Goal: Information Seeking & Learning: Learn about a topic

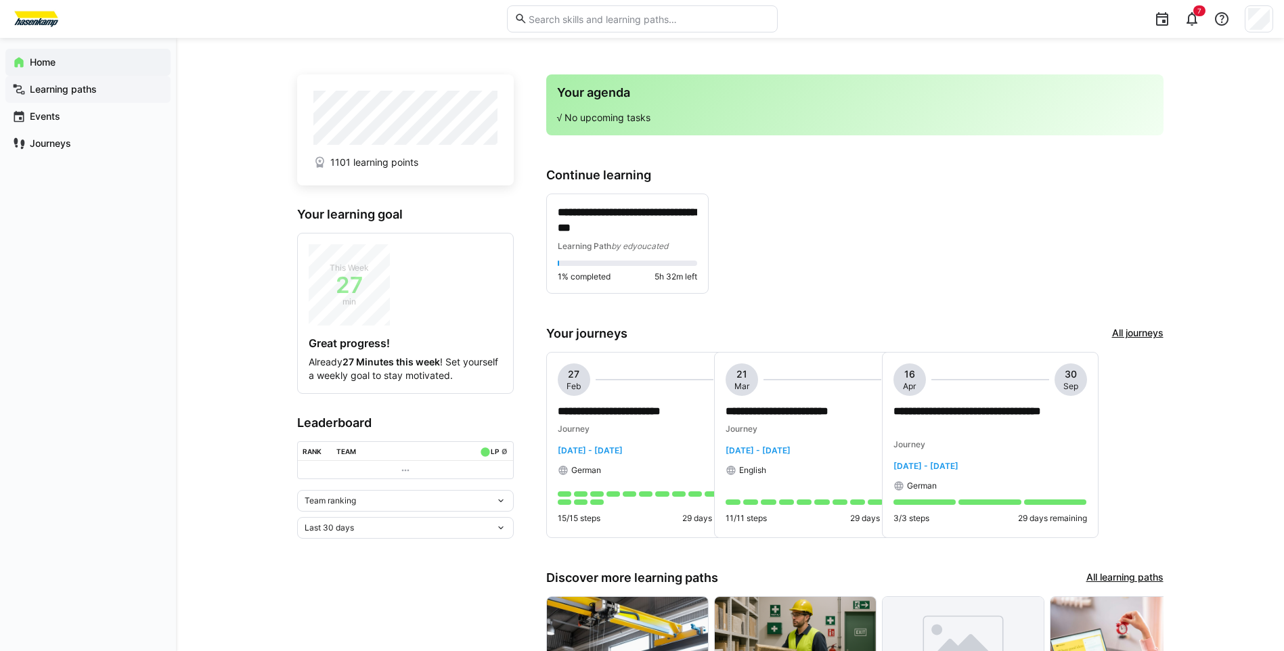
click at [0, 0] on app-navigation-label "Learning paths" at bounding box center [0, 0] width 0 height 0
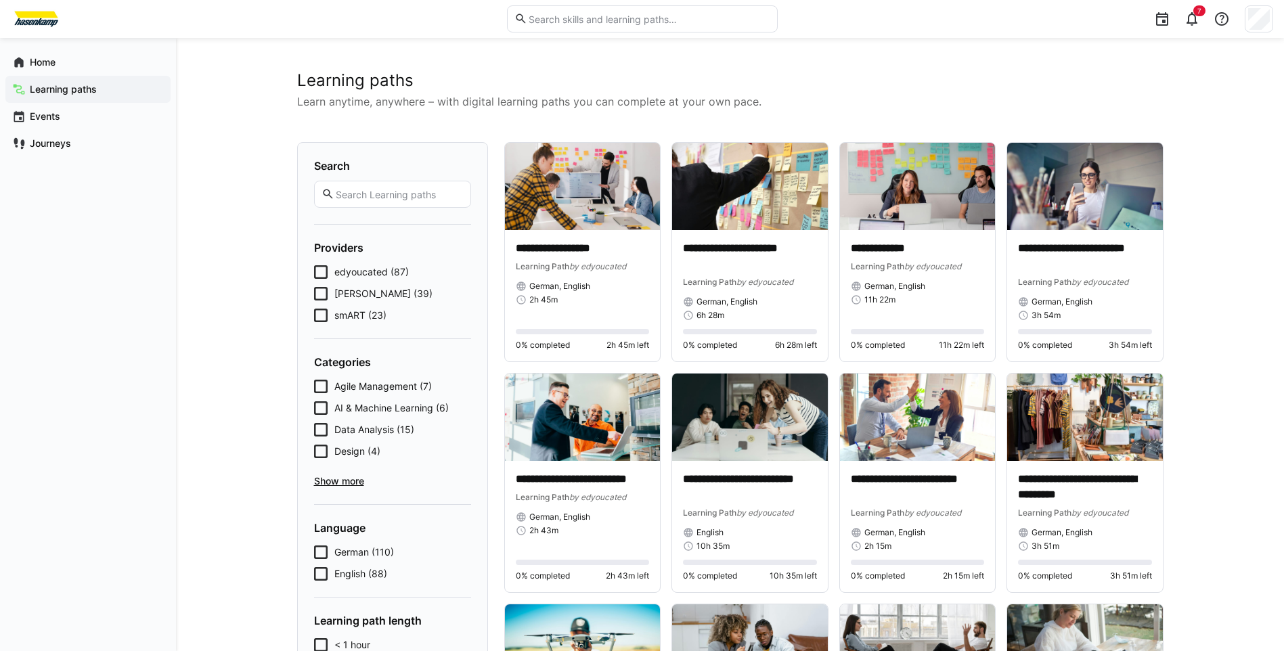
click at [326, 317] on icon at bounding box center [321, 316] width 14 height 14
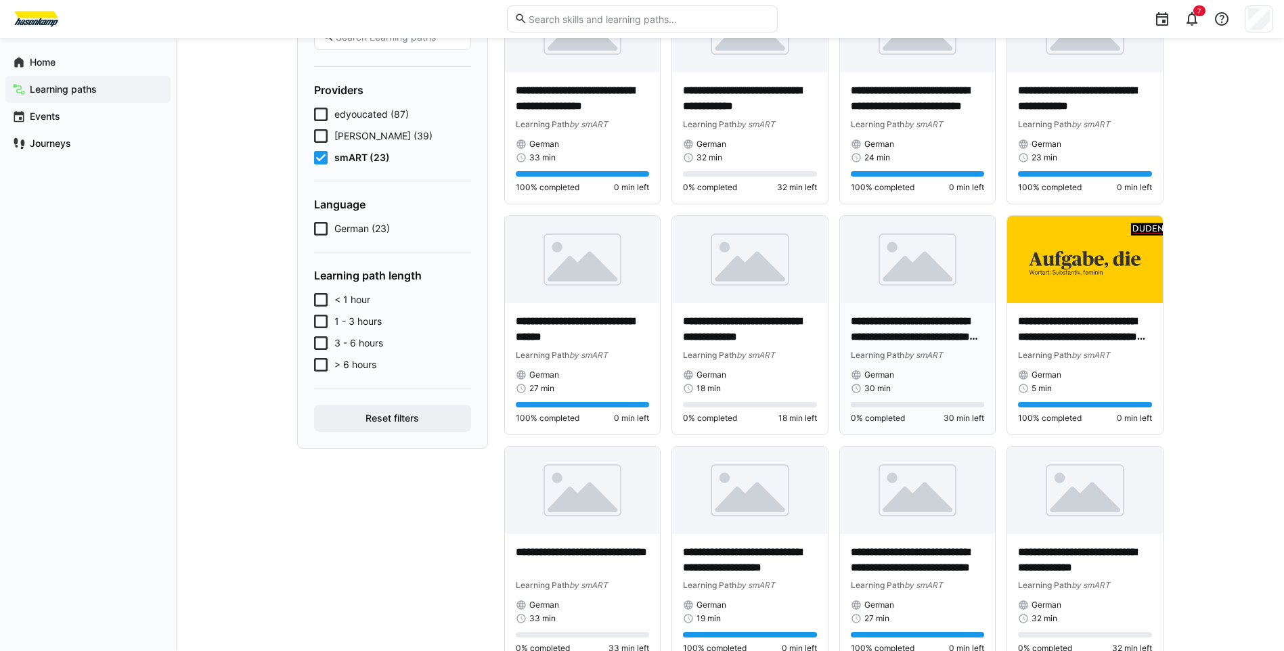
scroll to position [135, 0]
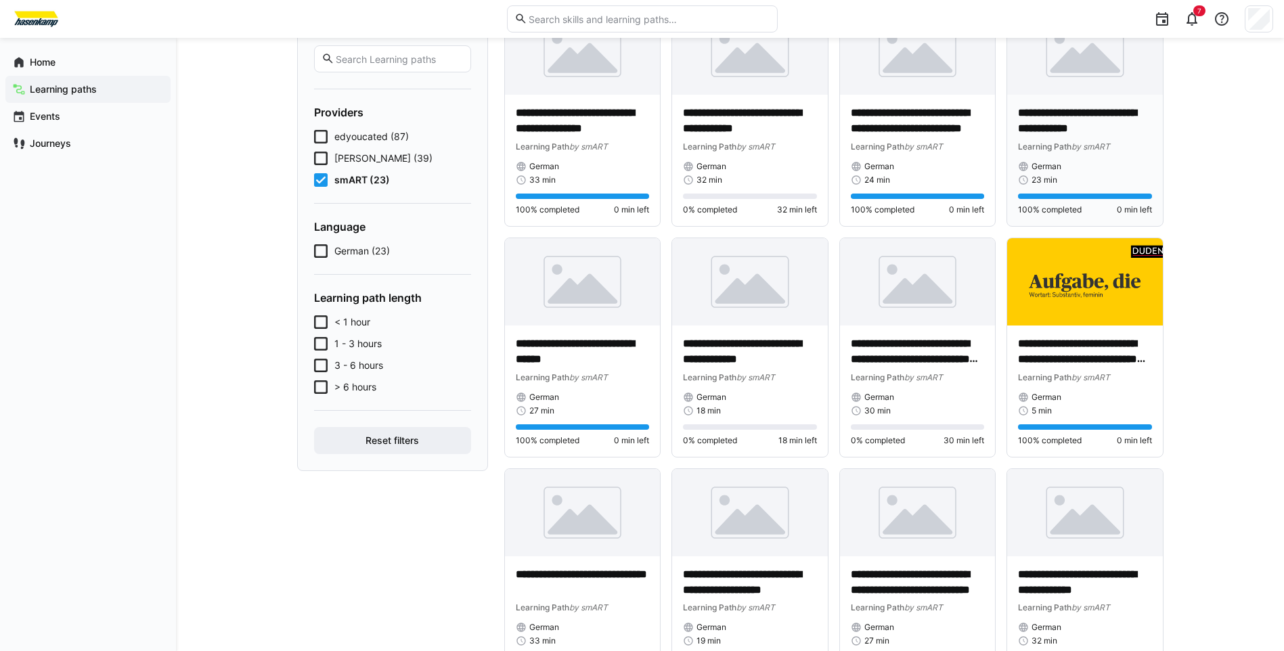
click at [1062, 117] on p "**********" at bounding box center [1085, 121] width 134 height 31
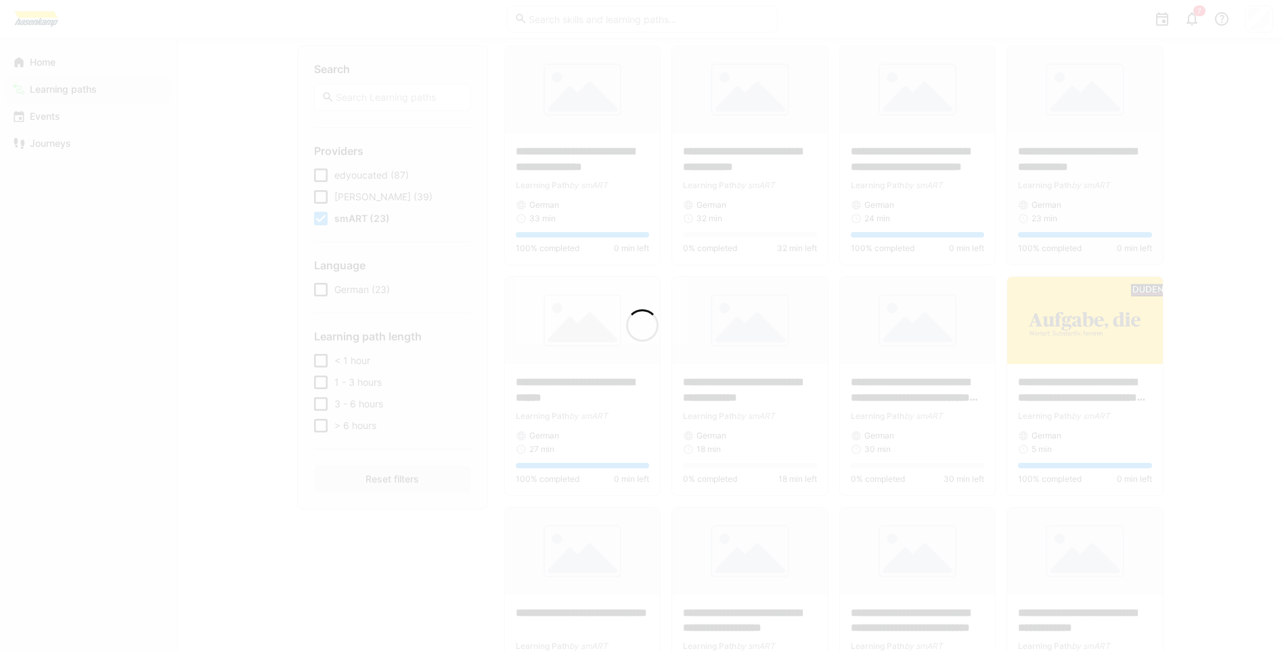
scroll to position [174, 0]
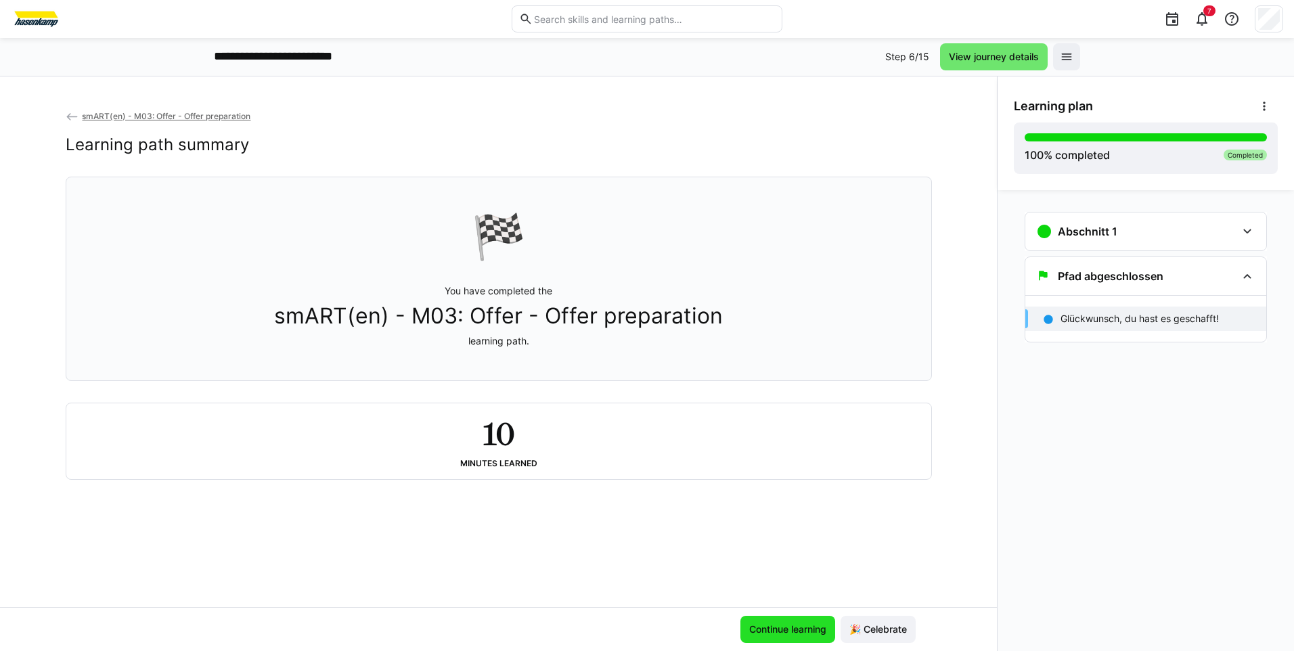
click at [784, 632] on span "Continue learning" at bounding box center [787, 630] width 81 height 14
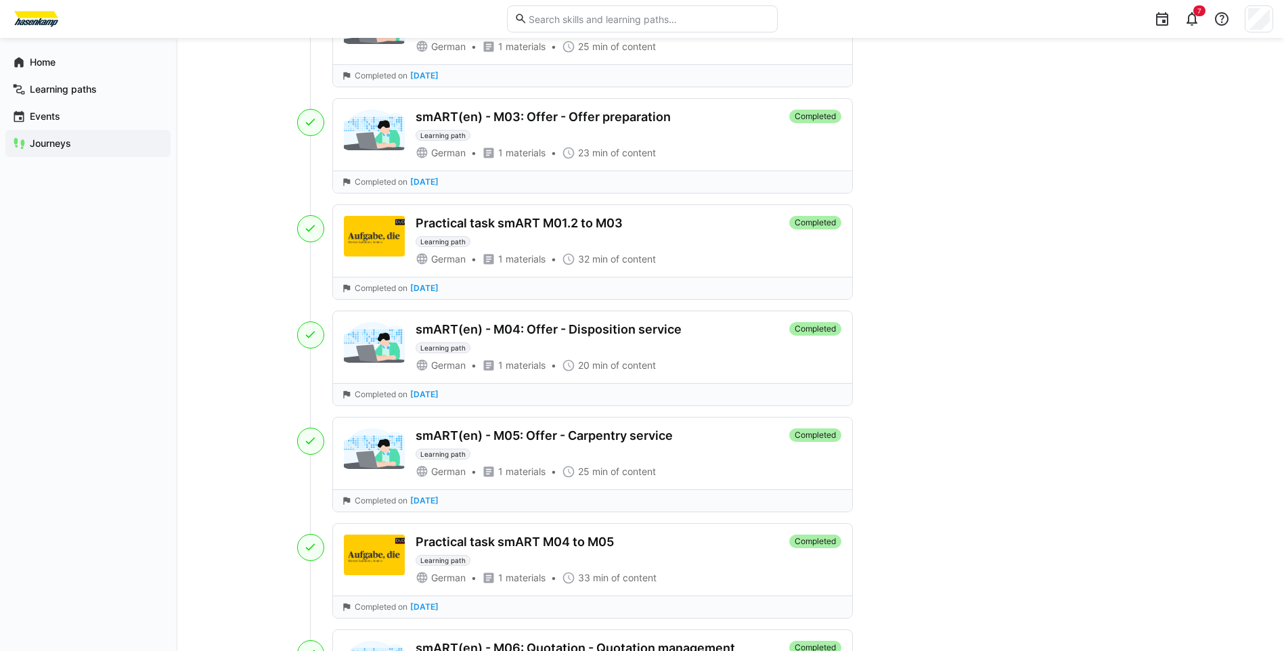
scroll to position [1354, 0]
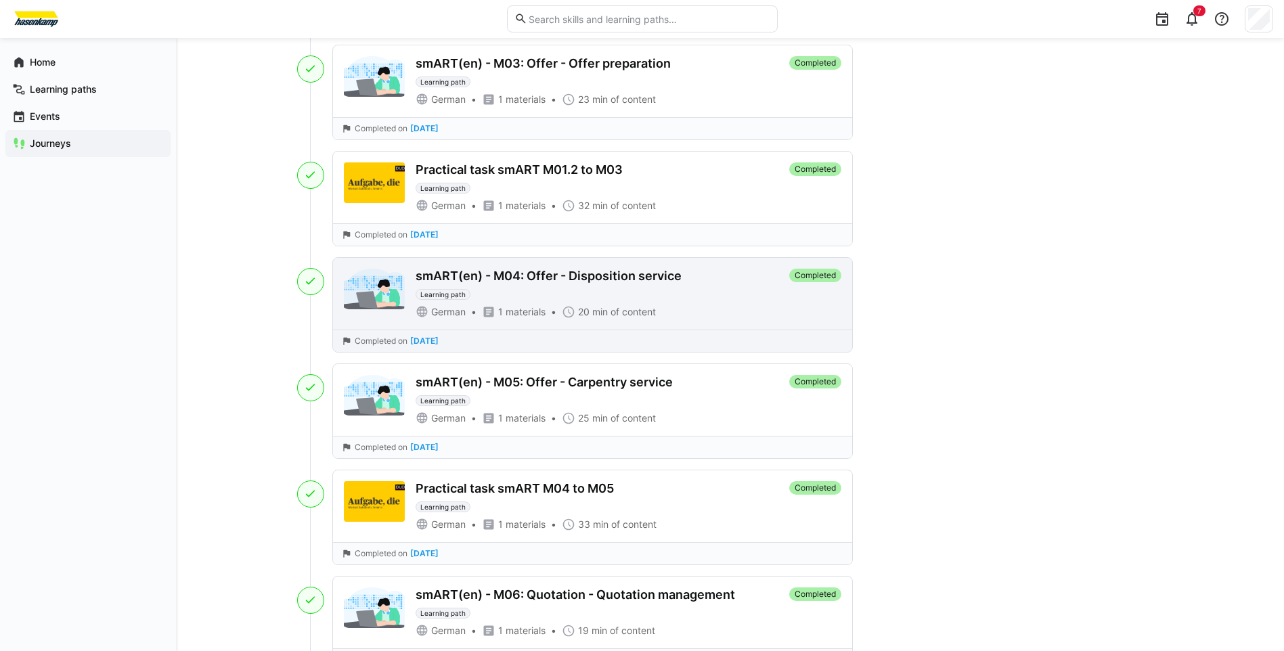
click at [550, 278] on div "smART(en) - M04: Offer - Disposition service" at bounding box center [549, 276] width 266 height 15
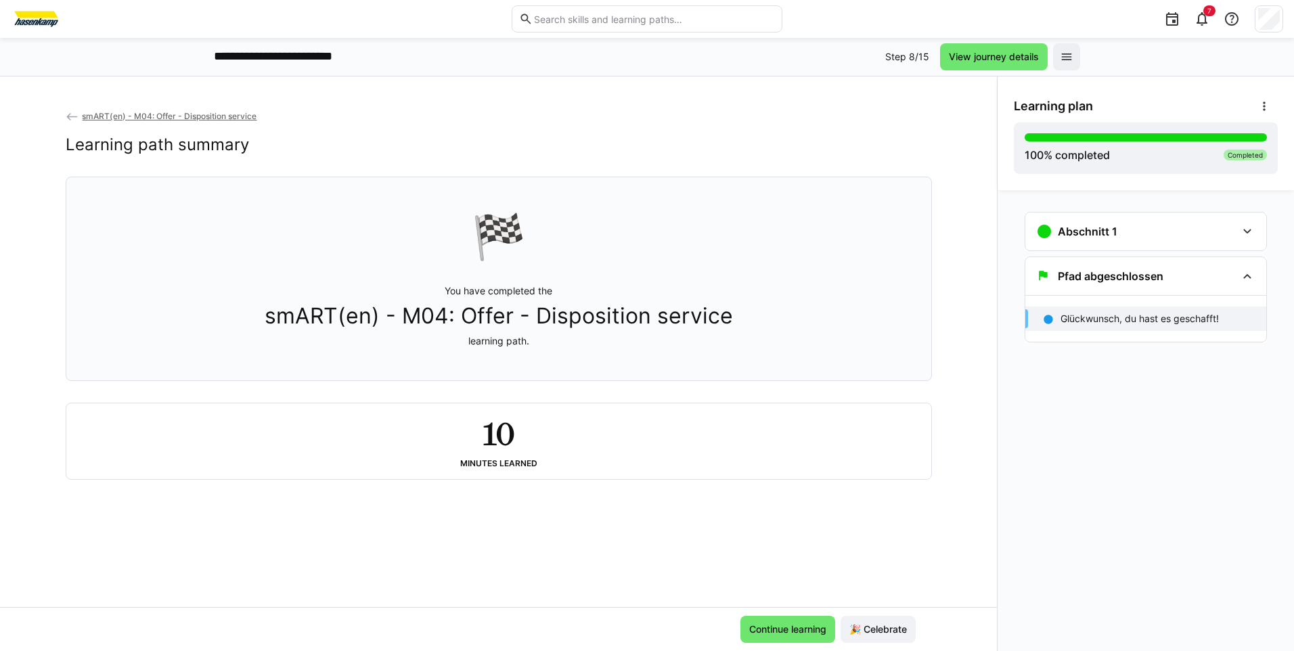
click at [519, 329] on span "smART(en) - M04: Offer - Disposition service" at bounding box center [499, 316] width 468 height 26
click at [1105, 234] on h3 "Abschnitt 1" at bounding box center [1088, 232] width 60 height 14
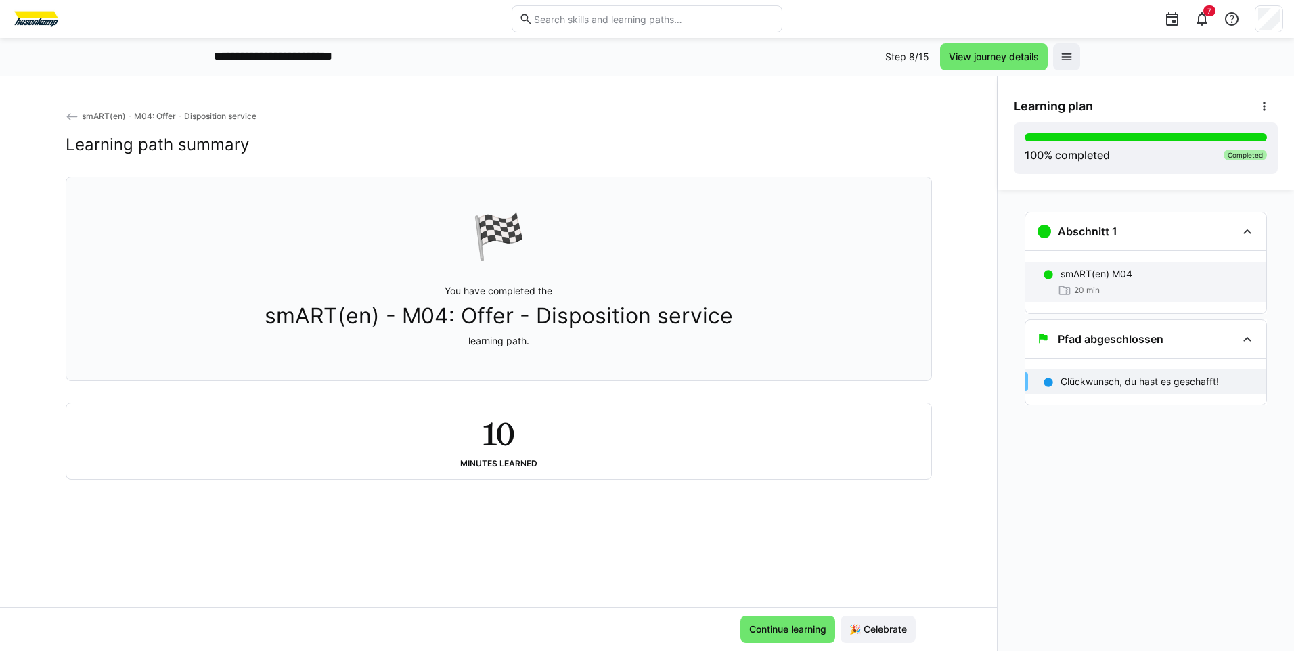
click at [1108, 289] on div "20 min" at bounding box center [1158, 291] width 195 height 14
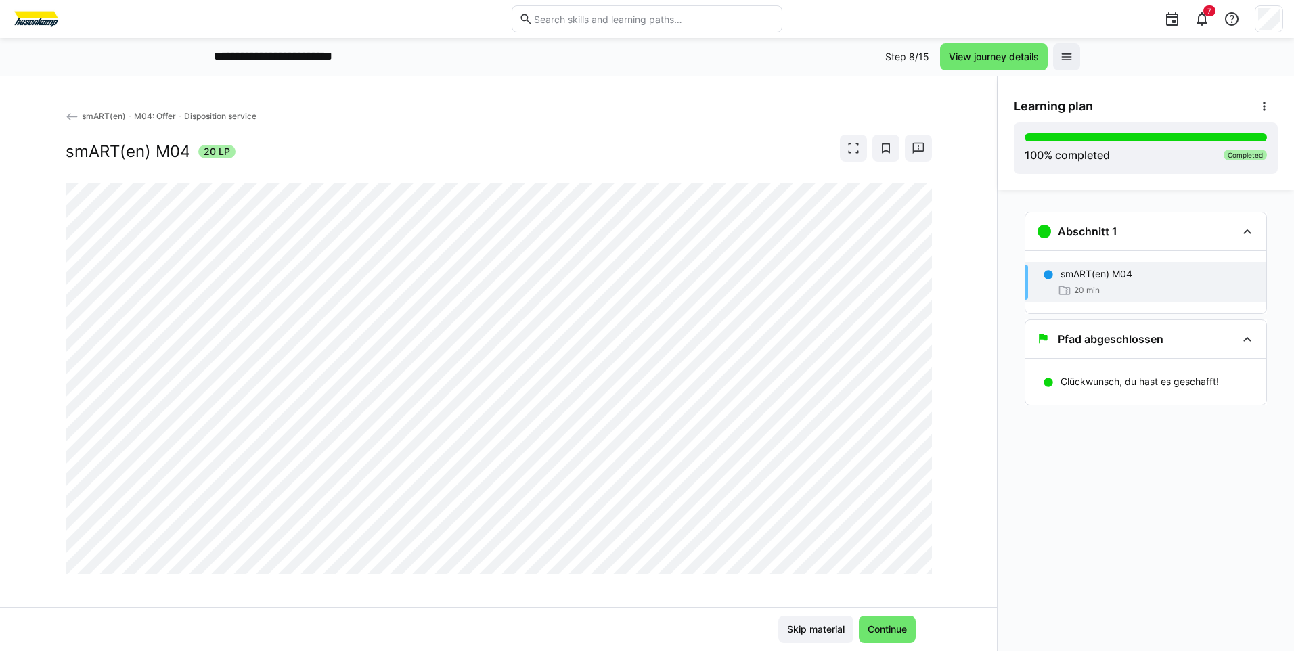
click at [59, 116] on div "smART(en) - M04: Offer - Disposition service smART(en) M04 20 LP" at bounding box center [498, 358] width 997 height 498
click at [66, 116] on eds-icon at bounding box center [73, 117] width 14 height 14
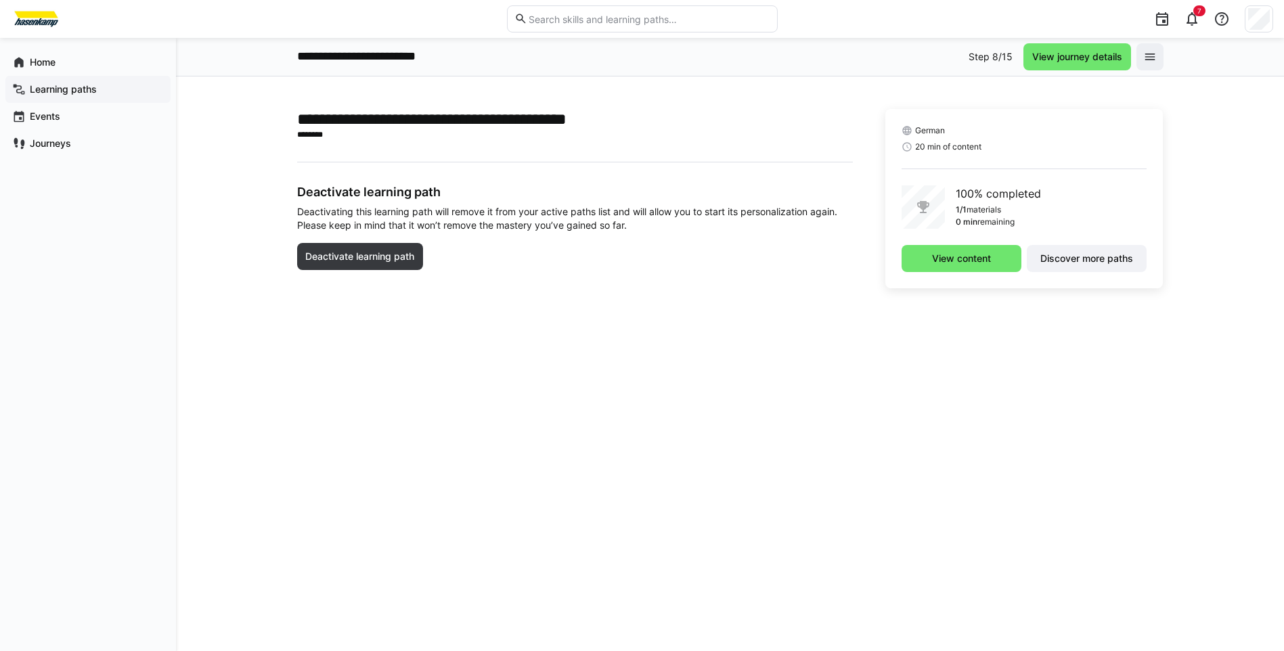
click at [59, 95] on span "Learning paths" at bounding box center [96, 90] width 136 height 14
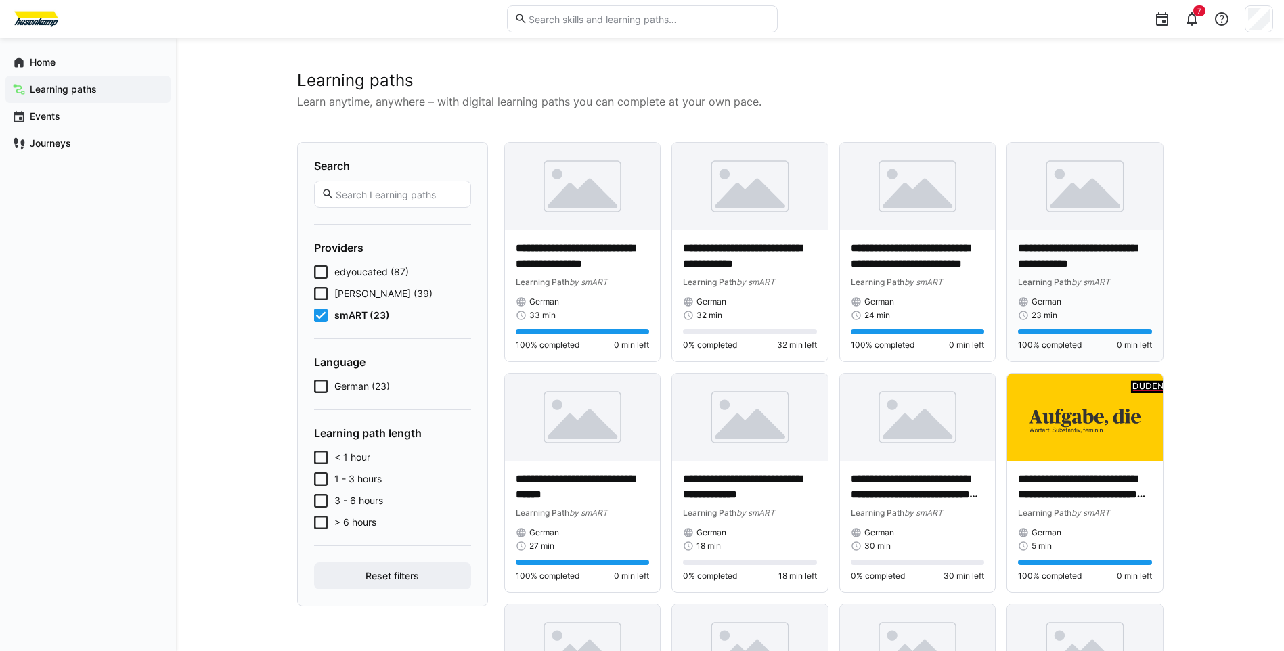
click at [1065, 269] on p "**********" at bounding box center [1085, 256] width 134 height 31
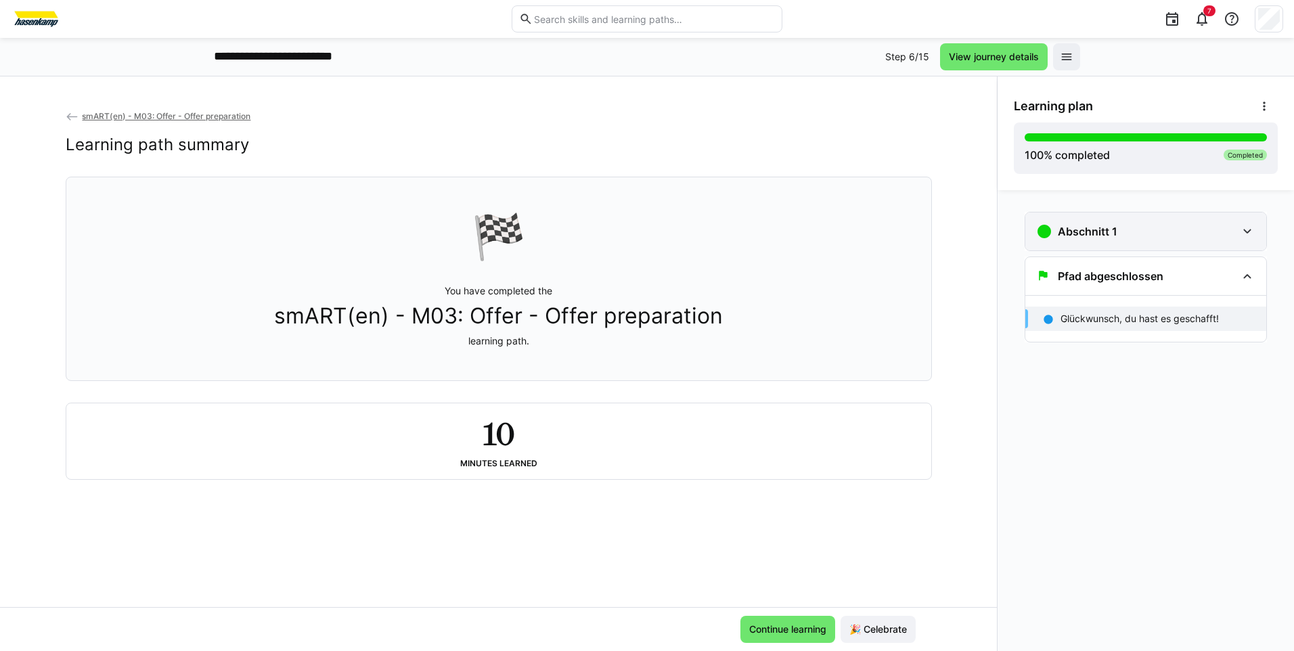
click at [1091, 242] on div "Abschnitt 1" at bounding box center [1145, 232] width 241 height 38
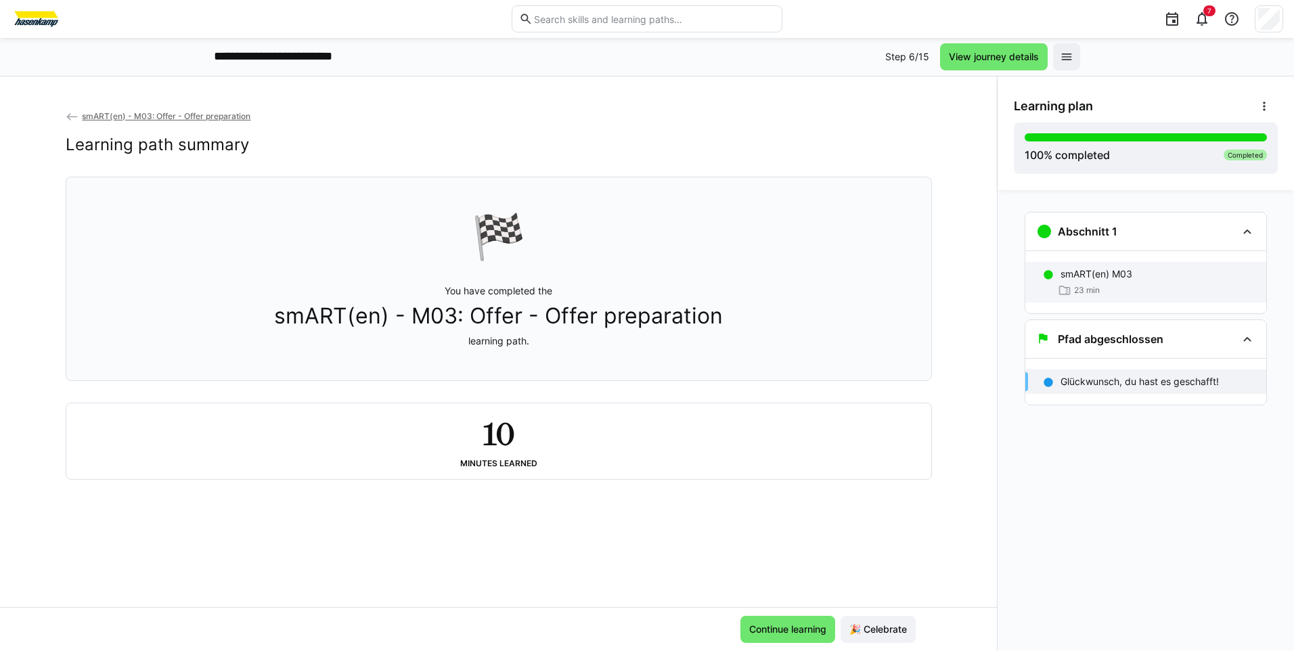
click at [1107, 292] on div "23 min" at bounding box center [1158, 291] width 195 height 14
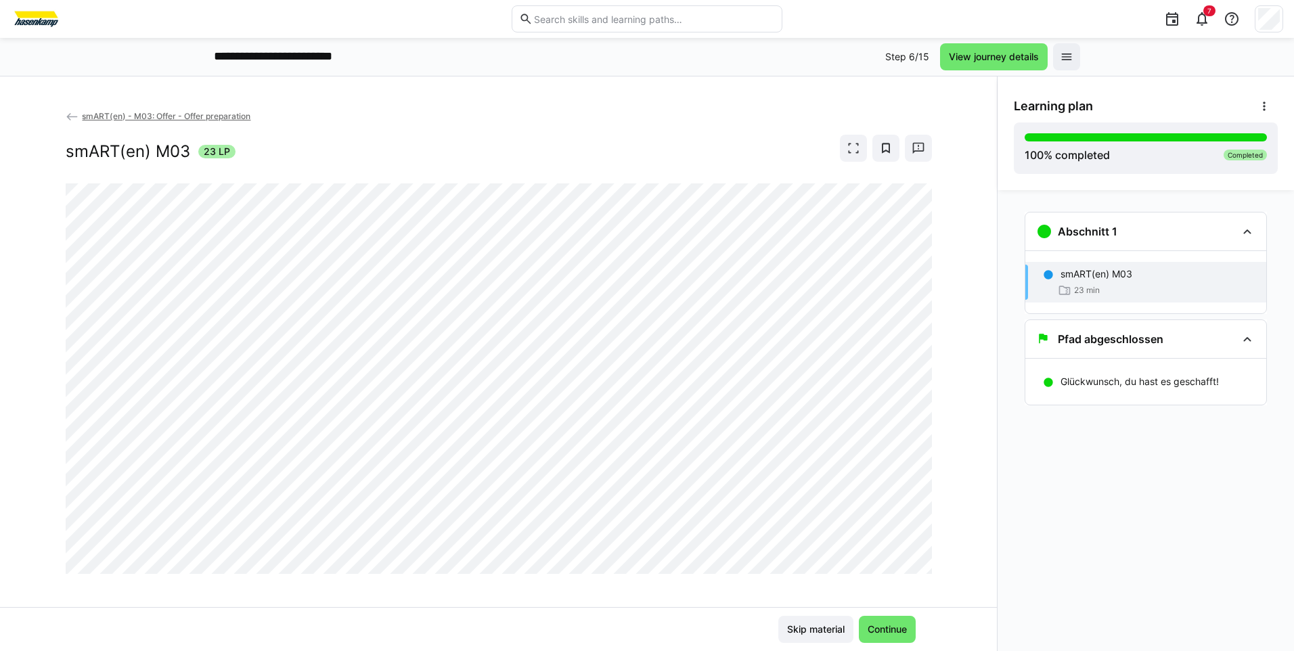
click at [68, 112] on eds-icon at bounding box center [73, 117] width 14 height 14
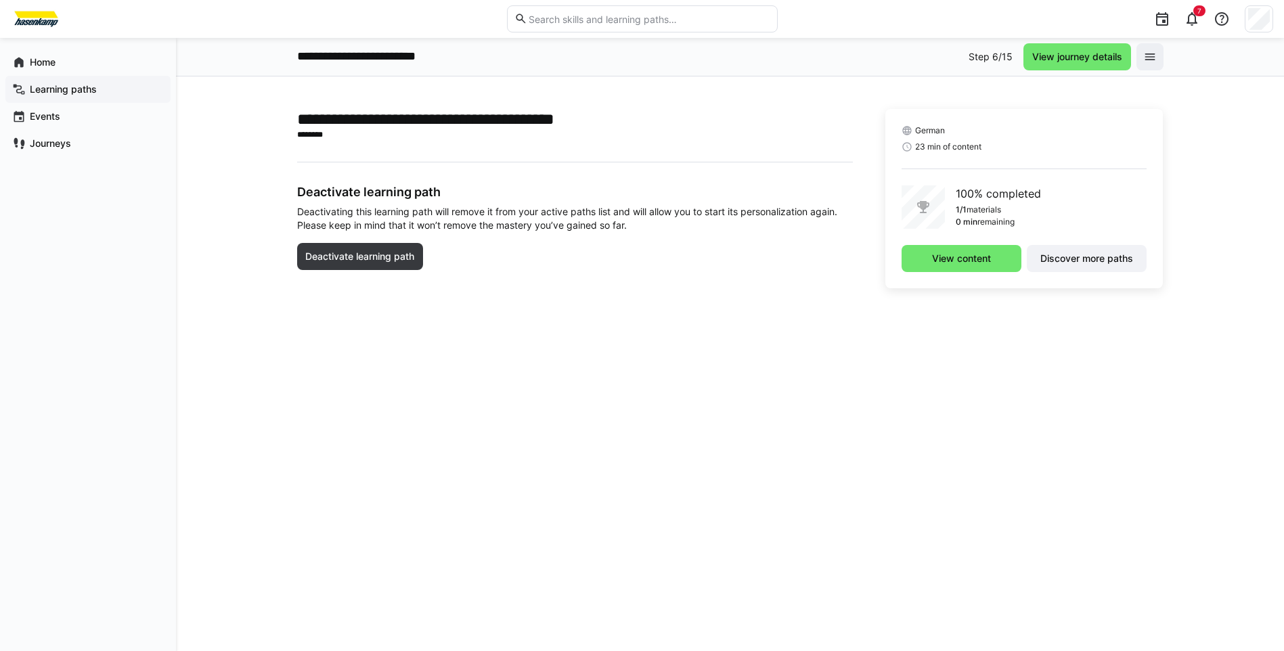
click at [0, 0] on app-navigation-label "Learning paths" at bounding box center [0, 0] width 0 height 0
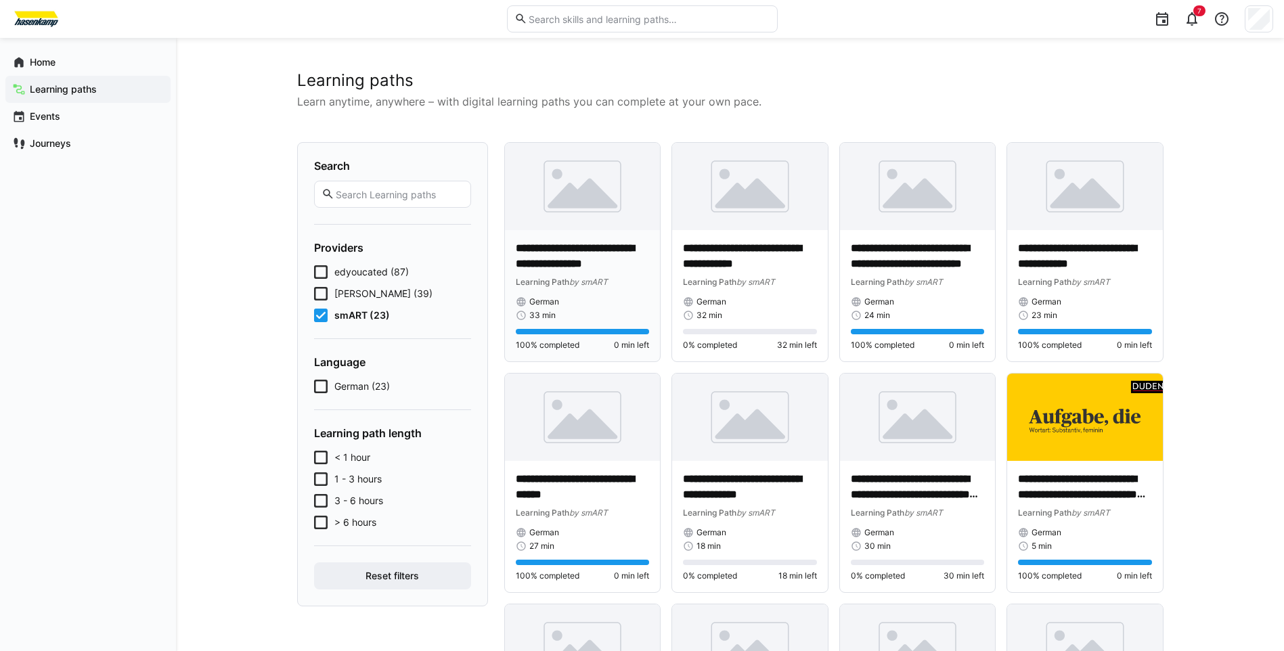
click at [608, 280] on span "by smART" at bounding box center [588, 282] width 39 height 10
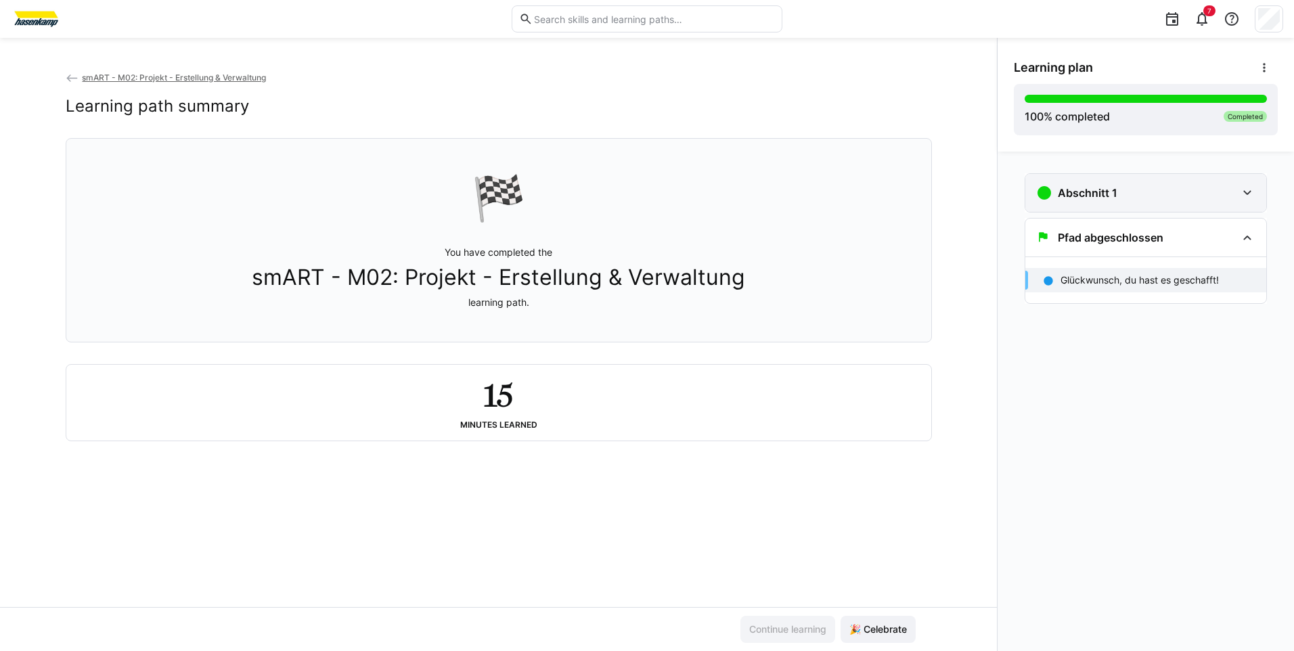
click at [1066, 190] on h3 "Abschnitt 1" at bounding box center [1088, 193] width 60 height 14
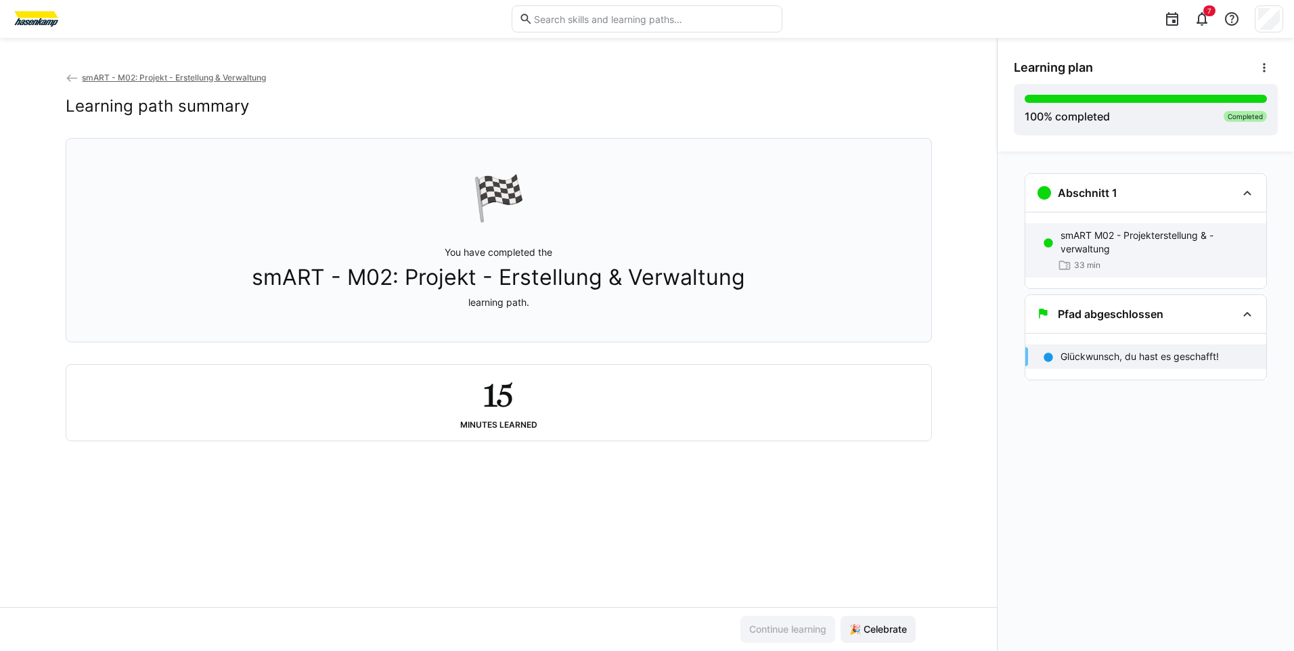
click at [1088, 250] on p "smART M02 - Projekterstellung & -verwaltung" at bounding box center [1158, 242] width 195 height 27
